Goal: Complete application form

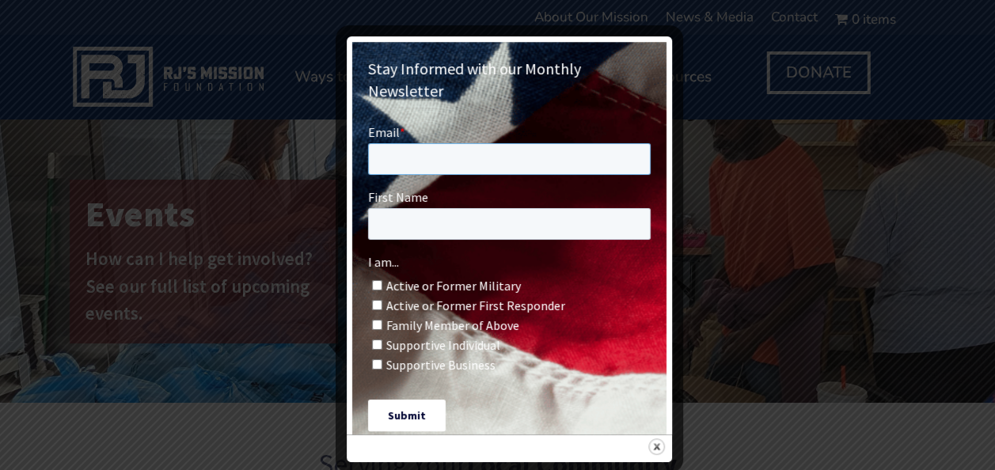
click at [448, 163] on input "Email *" at bounding box center [509, 158] width 283 height 32
type input "[EMAIL_ADDRESS][DOMAIN_NAME]"
type input "[PERSON_NAME]"
click at [383, 321] on label "Family Member of Above" at bounding box center [511, 324] width 279 height 15
click at [382, 321] on input "Family Member of Above" at bounding box center [377, 324] width 10 height 10
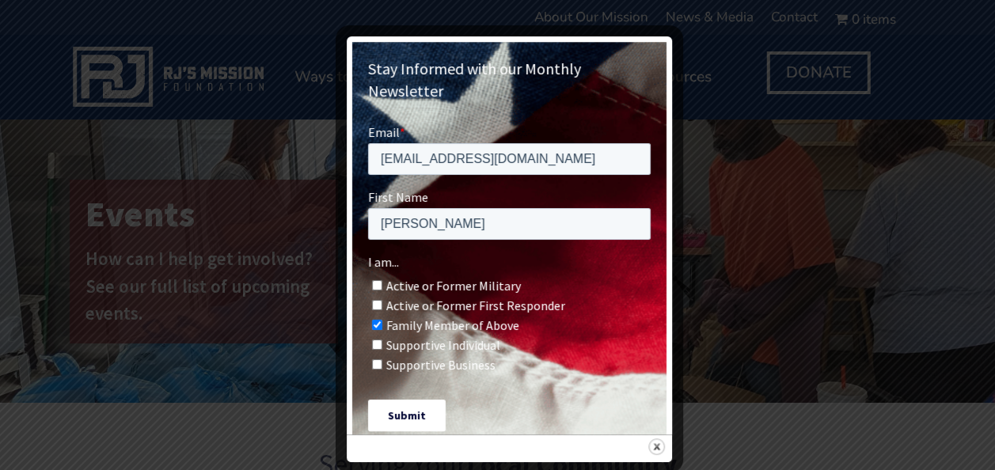
checkbox input "true"
click at [415, 424] on input "Submit" at bounding box center [407, 415] width 78 height 32
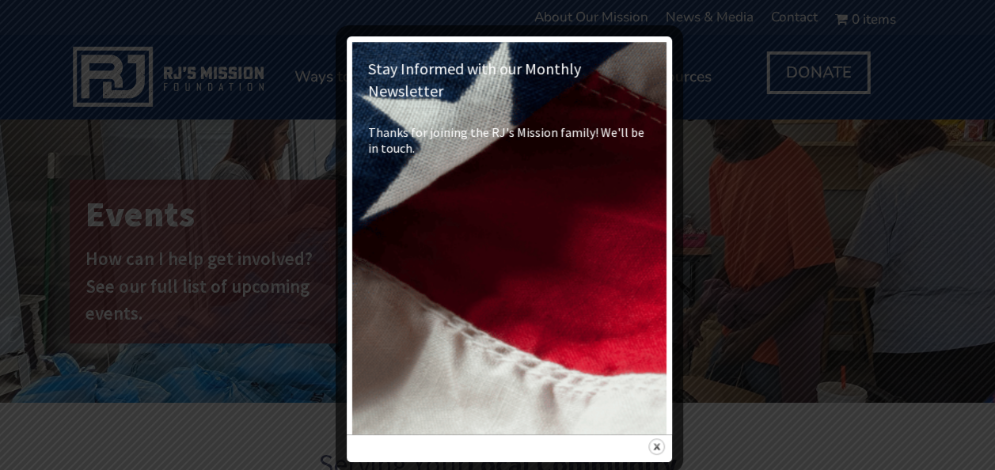
click at [716, 218] on div at bounding box center [497, 235] width 995 height 470
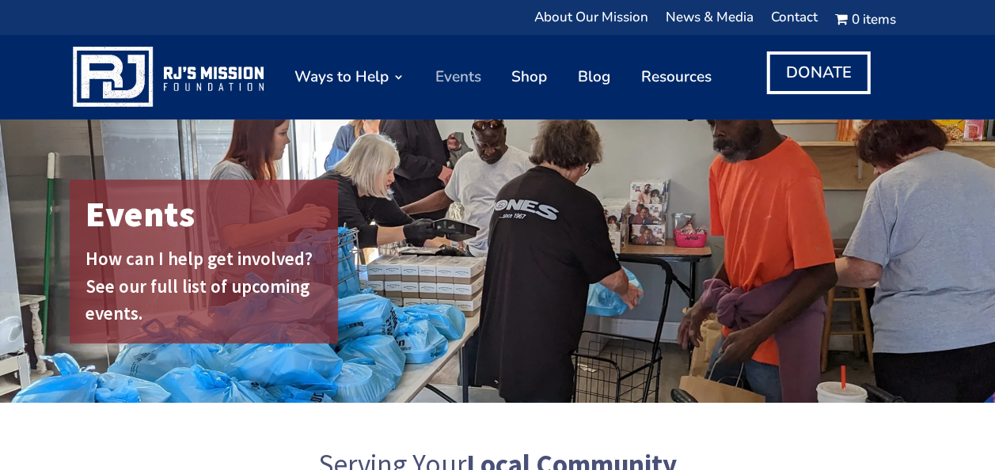
click at [444, 91] on link "Events" at bounding box center [458, 76] width 46 height 69
click at [444, 81] on link "Events" at bounding box center [458, 76] width 46 height 69
